Goal: Navigation & Orientation: Go to known website

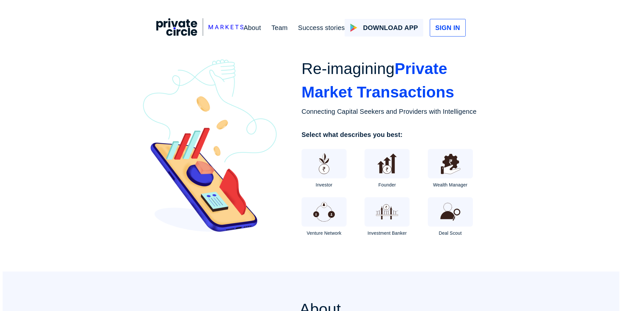
click at [322, 165] on img at bounding box center [324, 164] width 24 height 24
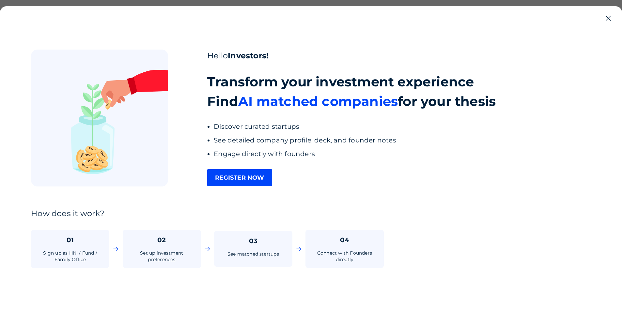
click at [237, 175] on div "REGISTER NOW" at bounding box center [239, 177] width 65 height 17
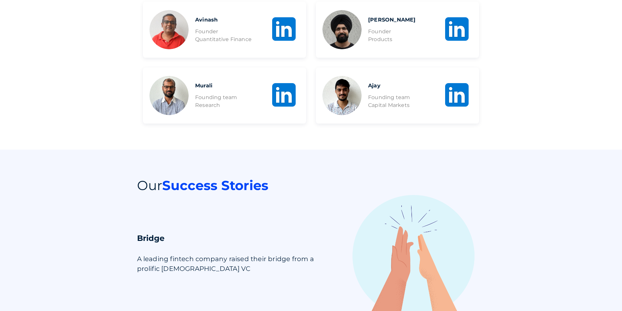
scroll to position [816, 0]
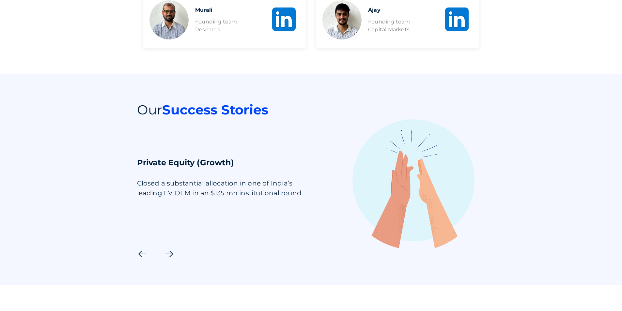
click at [172, 254] on icon at bounding box center [169, 254] width 10 height 10
click at [169, 254] on icon at bounding box center [169, 254] width 10 height 10
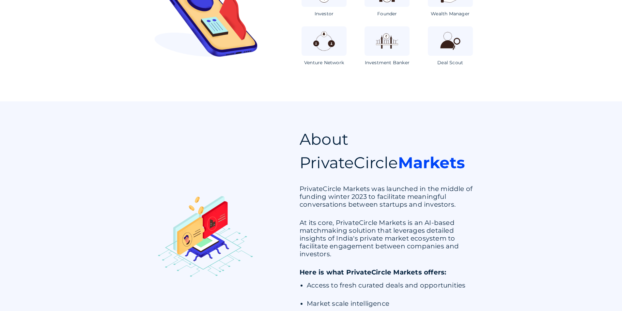
scroll to position [0, 0]
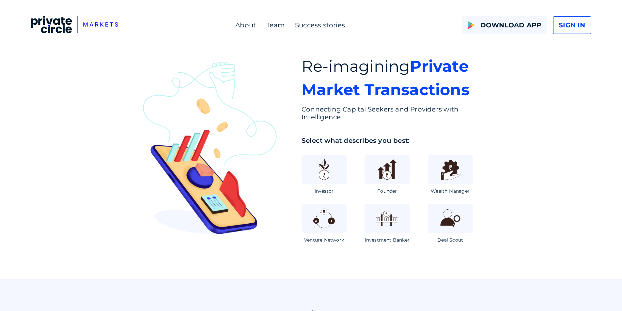
click at [48, 24] on img at bounding box center [74, 25] width 87 height 18
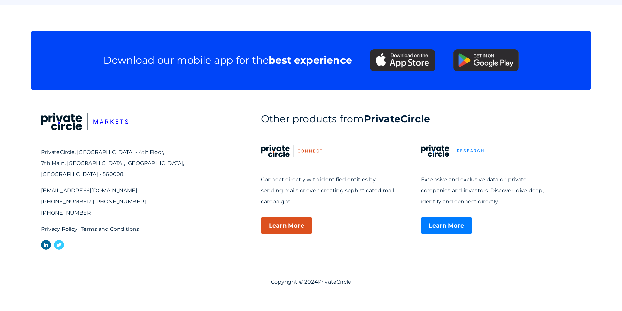
scroll to position [1101, 0]
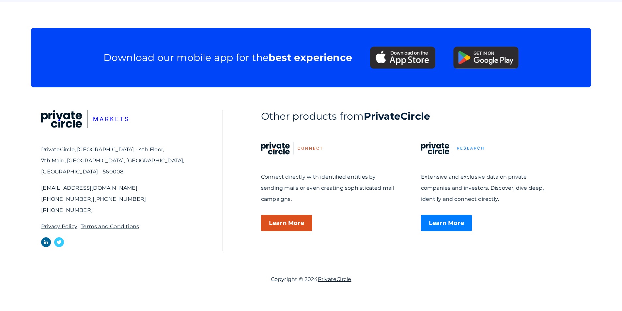
click at [344, 279] on link "PrivateCircle" at bounding box center [335, 279] width 34 height 6
